Goal: Navigation & Orientation: Find specific page/section

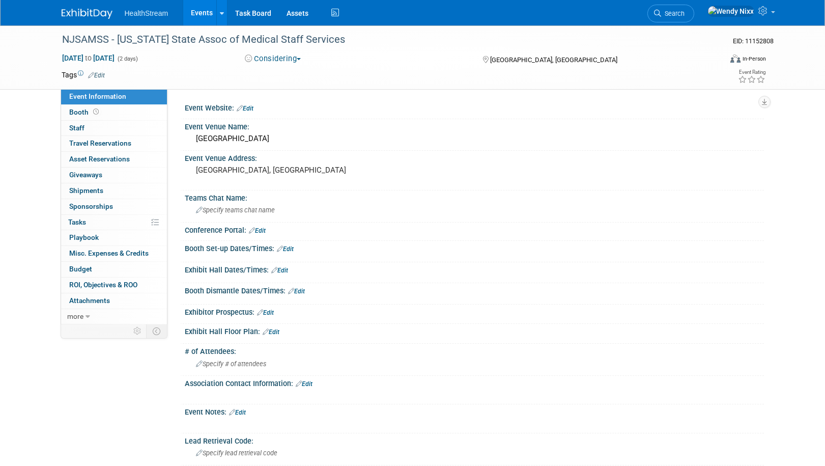
click at [201, 10] on link "Events" at bounding box center [201, 12] width 37 height 25
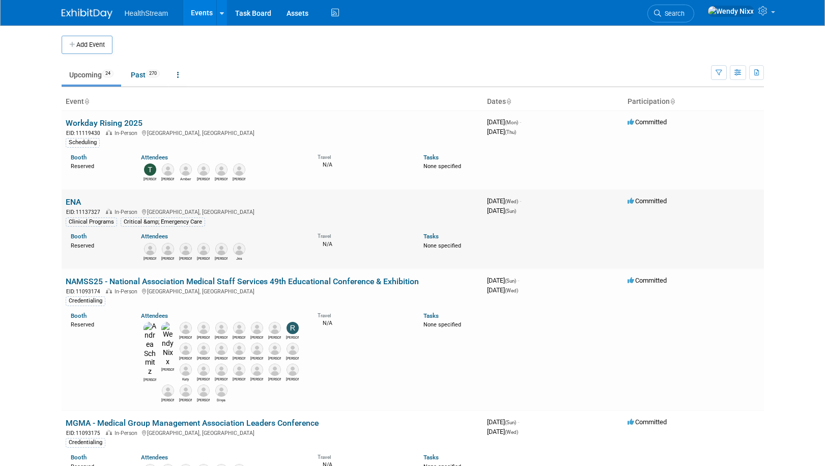
click at [76, 201] on link "ENA" at bounding box center [73, 202] width 15 height 10
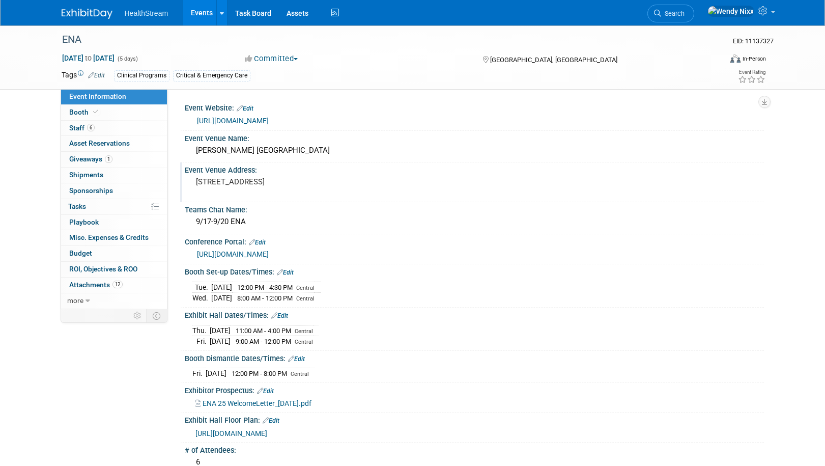
drag, startPoint x: 449, startPoint y: 187, endPoint x: 444, endPoint y: 191, distance: 6.2
click at [449, 187] on div "Event Venue Address: [STREET_ADDRESS]" at bounding box center [472, 181] width 584 height 39
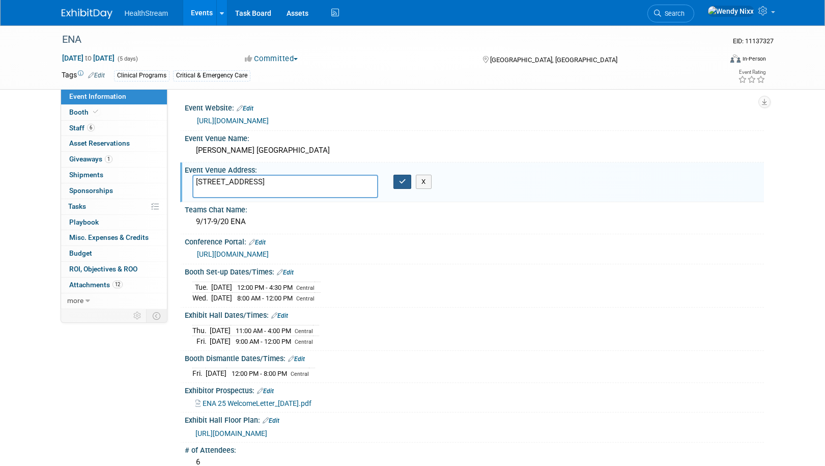
click at [396, 184] on button "button" at bounding box center [403, 182] width 18 height 14
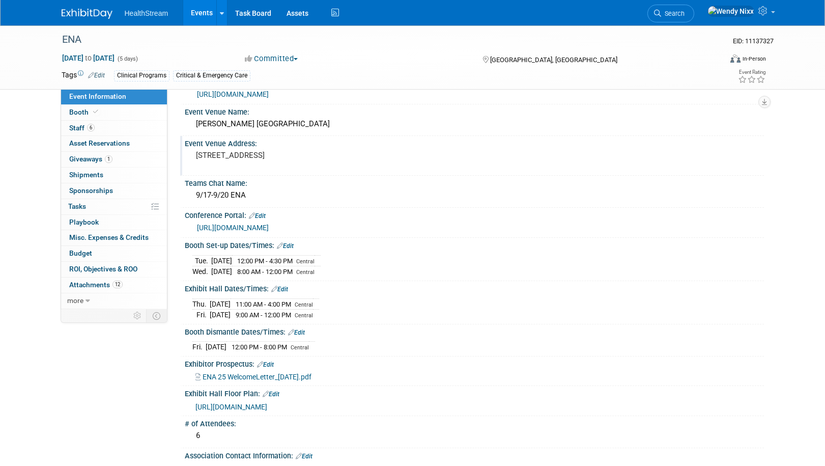
scroll to position [153, 0]
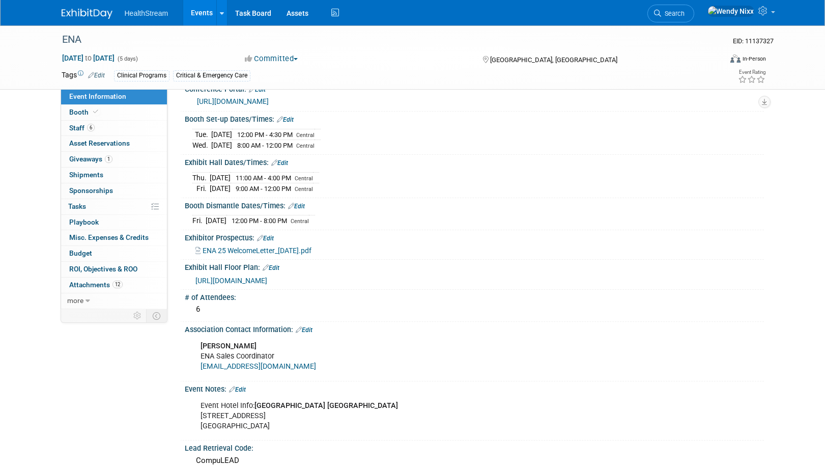
click at [267, 285] on span "[URL][DOMAIN_NAME]" at bounding box center [232, 280] width 72 height 8
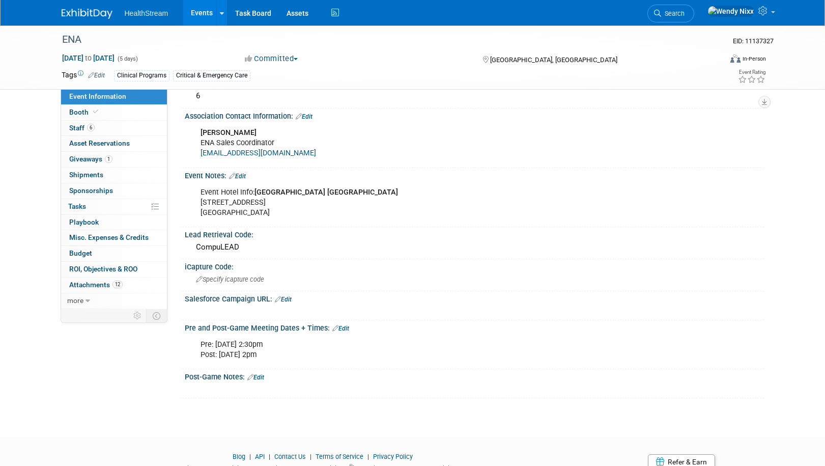
scroll to position [407, 0]
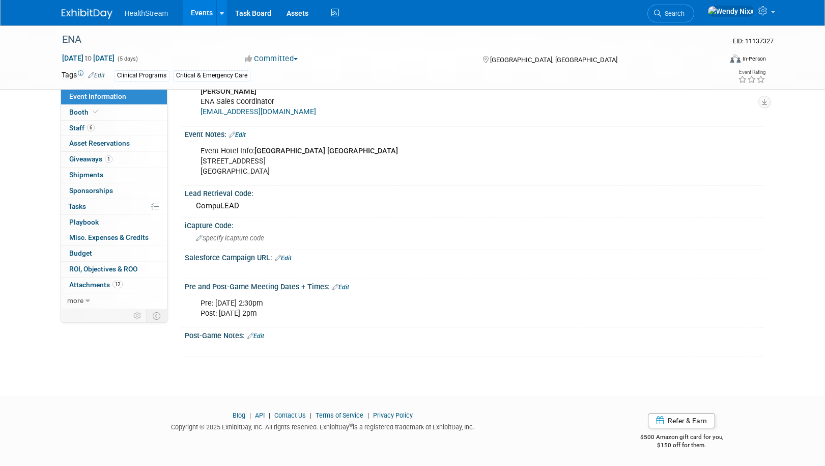
click at [288, 262] on link "Edit" at bounding box center [283, 258] width 17 height 7
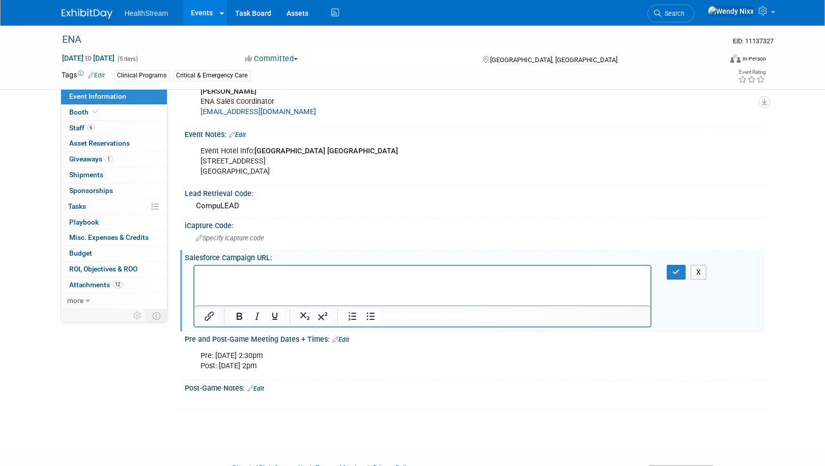
scroll to position [0, 0]
